Goal: Information Seeking & Learning: Find specific fact

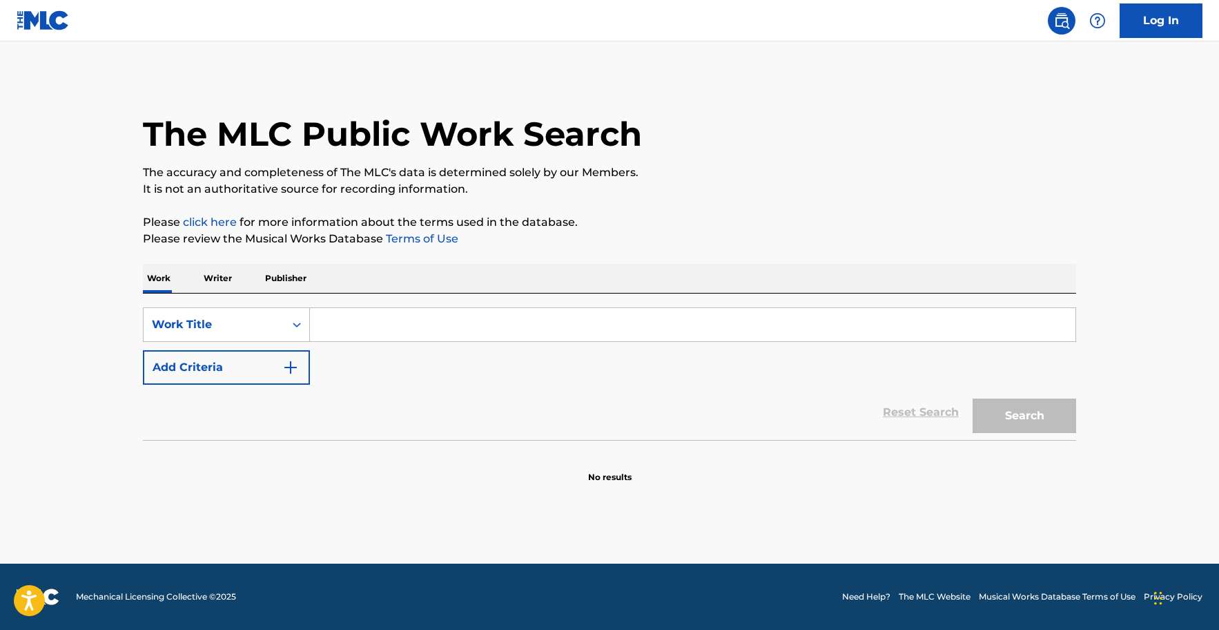
click at [365, 330] on input "Search Form" at bounding box center [693, 324] width 766 height 33
type input "do you love an apple"
click at [973, 398] on button "Search" at bounding box center [1025, 415] width 104 height 35
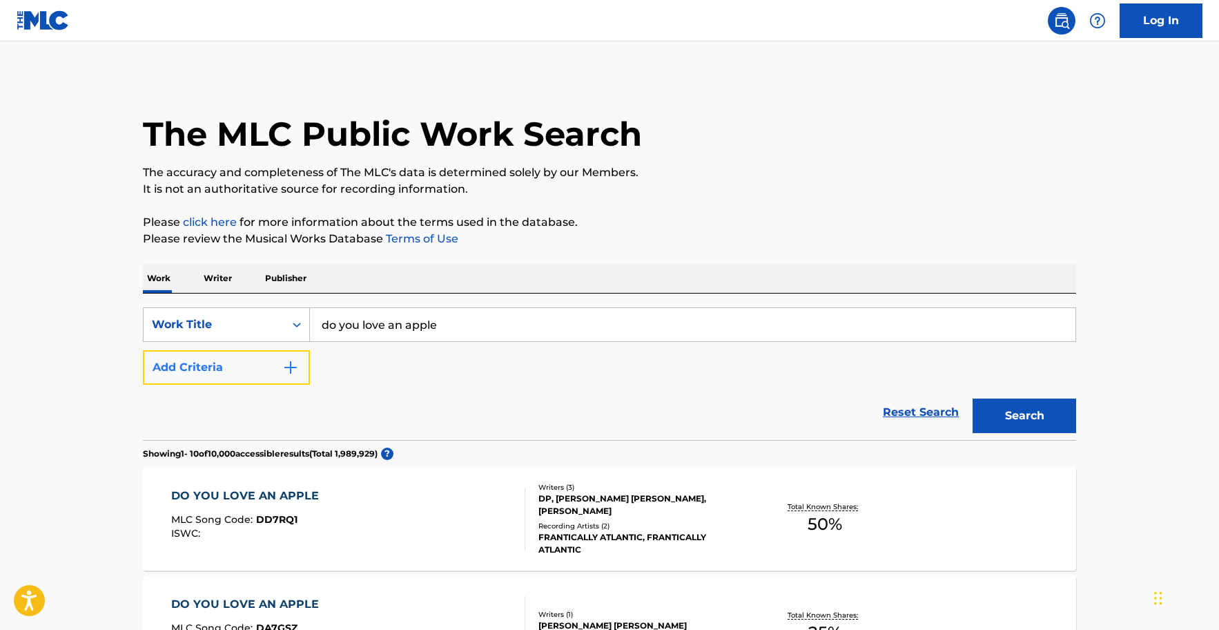
click at [297, 369] on img "Search Form" at bounding box center [290, 367] width 17 height 17
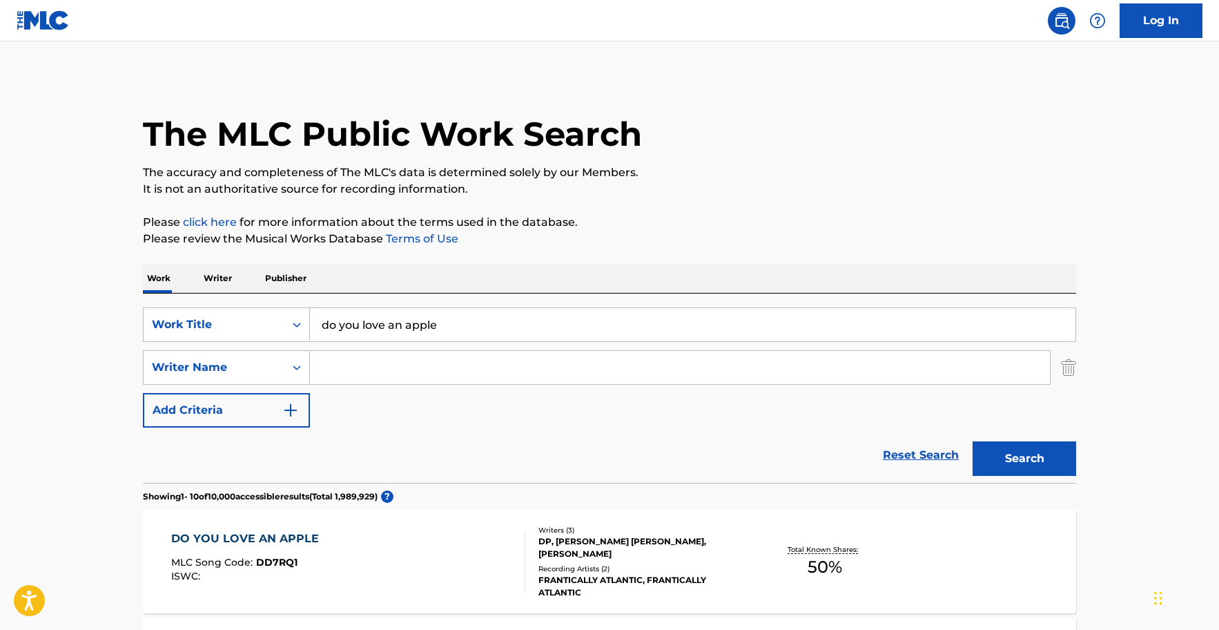
click at [1007, 224] on p "Please click here for more information about the terms used in the database." at bounding box center [609, 222] width 933 height 17
click at [495, 367] on input "Search Form" at bounding box center [680, 367] width 740 height 33
click at [973, 441] on button "Search" at bounding box center [1025, 458] width 104 height 35
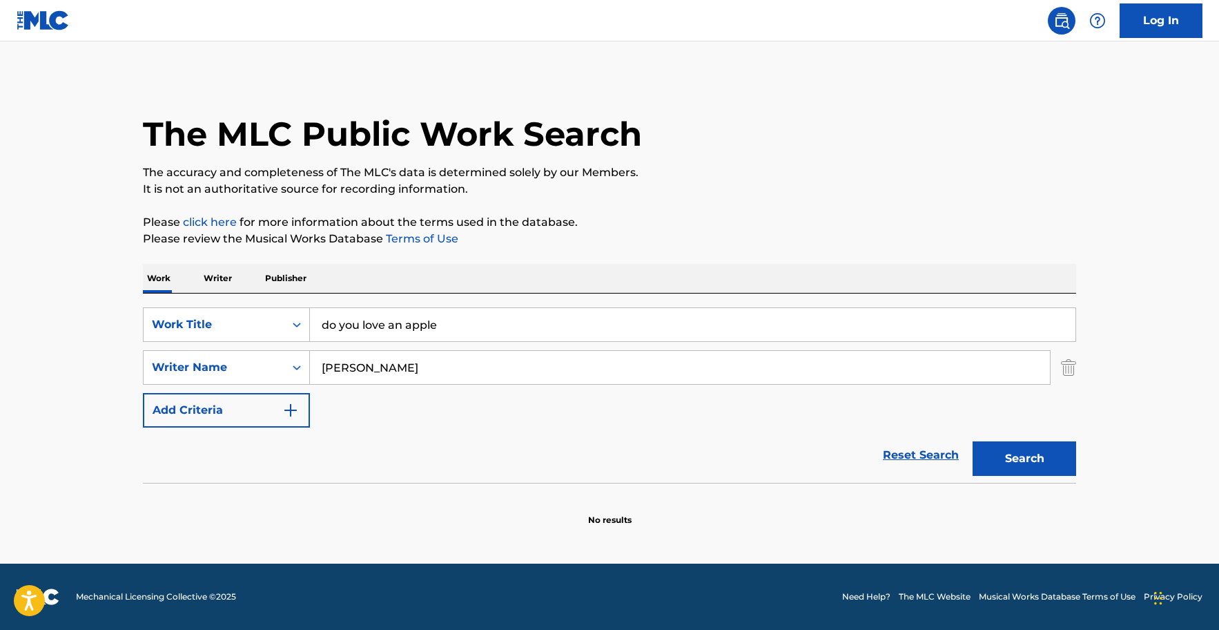
type input "[PERSON_NAME]"
click at [973, 441] on button "Search" at bounding box center [1025, 458] width 104 height 35
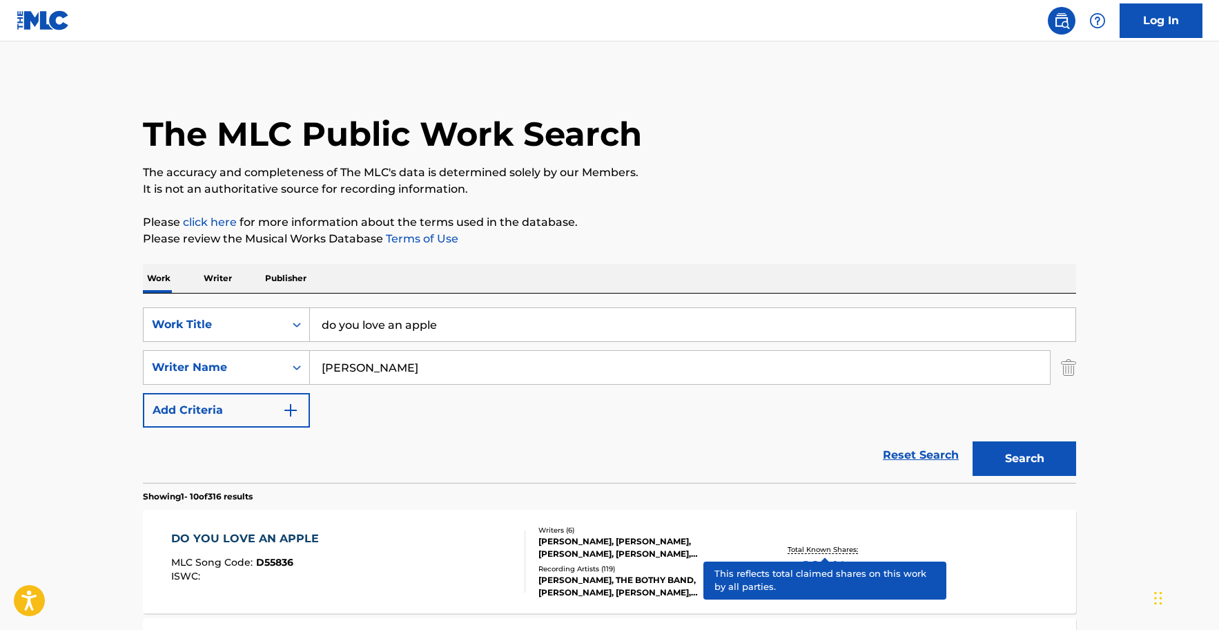
click at [839, 549] on p "Total Known Shares:" at bounding box center [825, 549] width 74 height 10
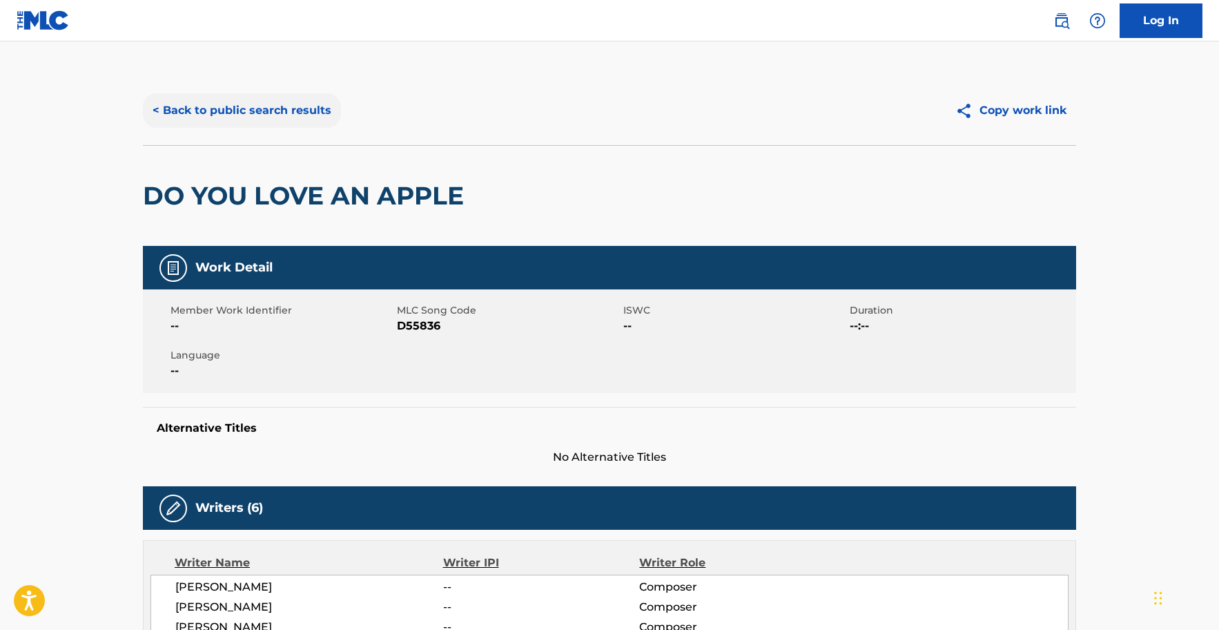
click at [251, 112] on button "< Back to public search results" at bounding box center [242, 110] width 198 height 35
